Goal: Download file/media

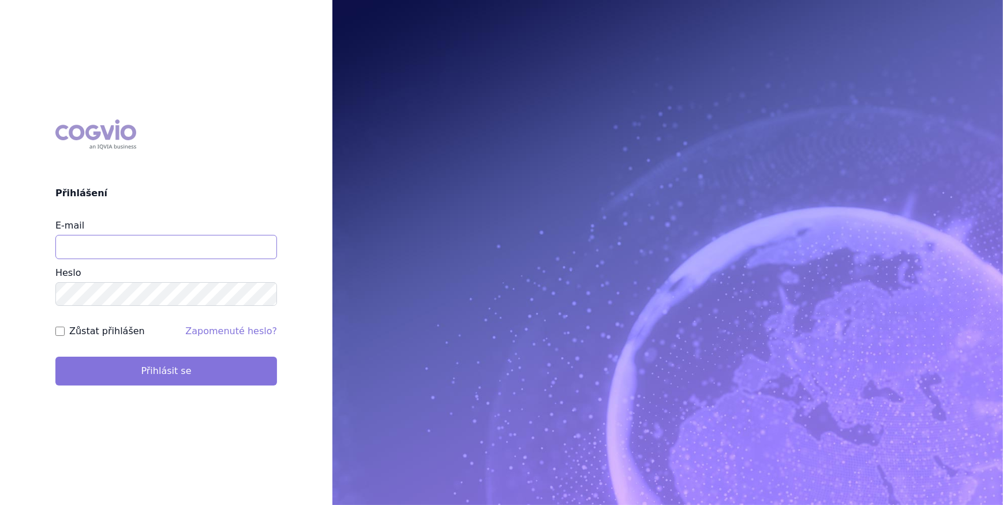
type input "[PERSON_NAME][EMAIL_ADDRESS][DOMAIN_NAME]"
click at [126, 378] on button "Přihlásit se" at bounding box center [166, 371] width 222 height 29
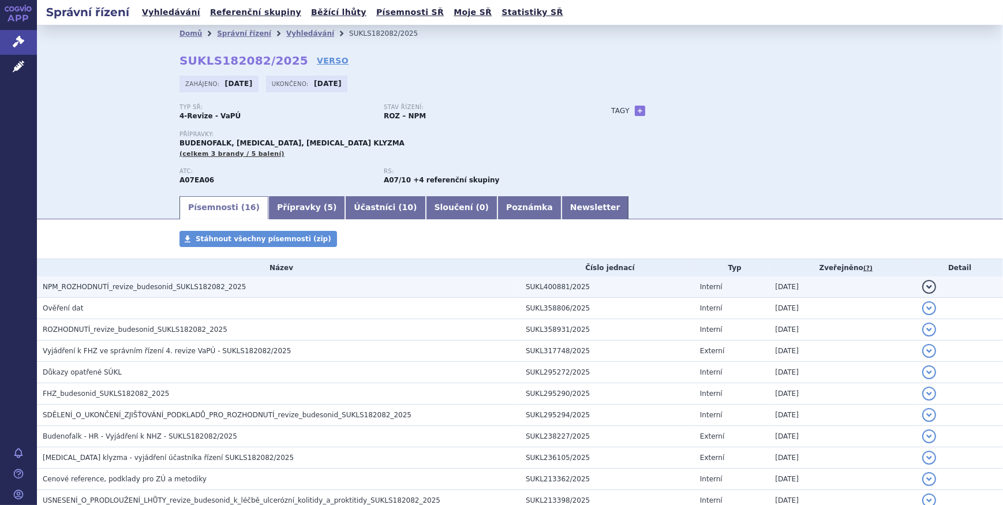
click at [192, 285] on span "NPM_ROZHODNUTÍ_revize_budesonid_SUKLS182082_2025" at bounding box center [144, 287] width 203 height 8
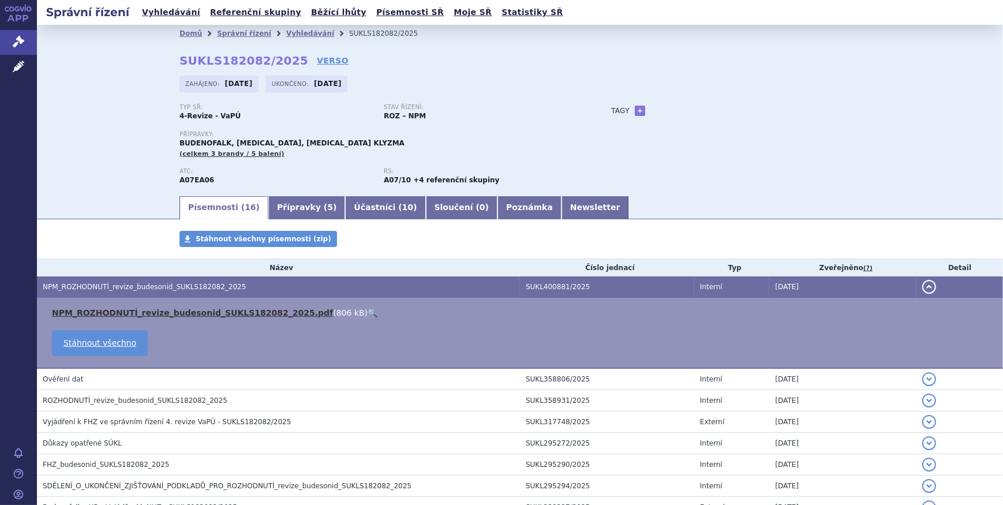
click at [195, 313] on link "NPM_ROZHODNUTÍ_revize_budesonid_SUKLS182082_2025.pdf" at bounding box center [192, 312] width 281 height 9
